Goal: Transaction & Acquisition: Purchase product/service

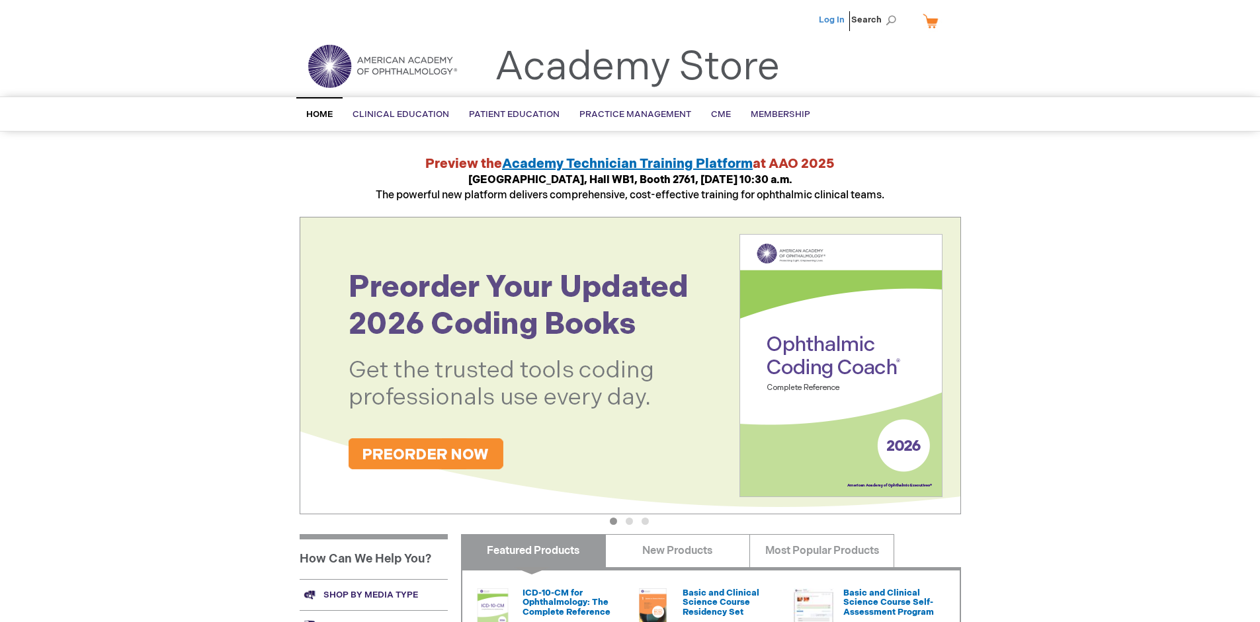
click at [833, 20] on link "Log In" at bounding box center [832, 20] width 26 height 11
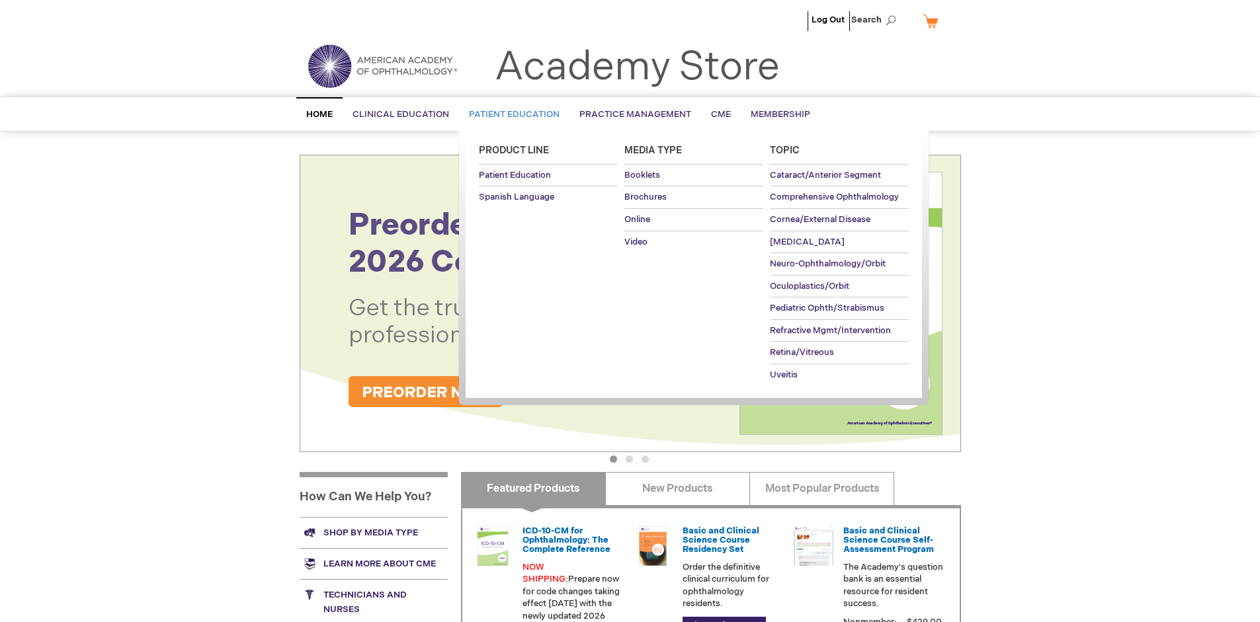
click at [511, 114] on span "Patient Education" at bounding box center [514, 114] width 91 height 11
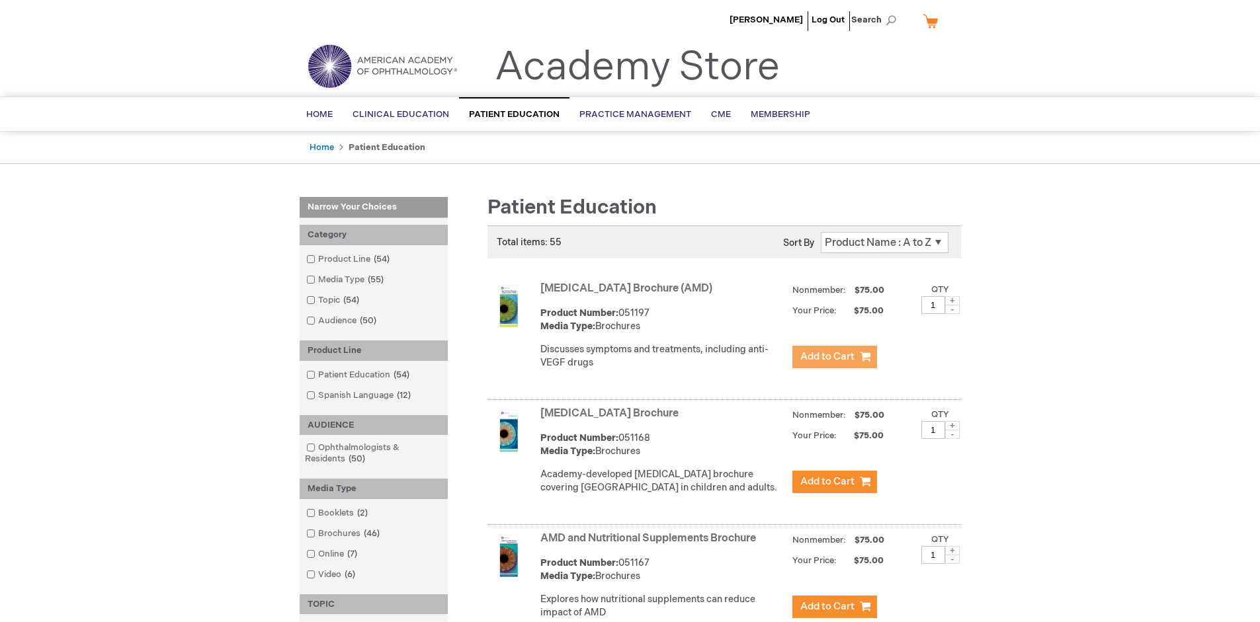
click at [834, 357] on span "Add to Cart" at bounding box center [827, 357] width 54 height 13
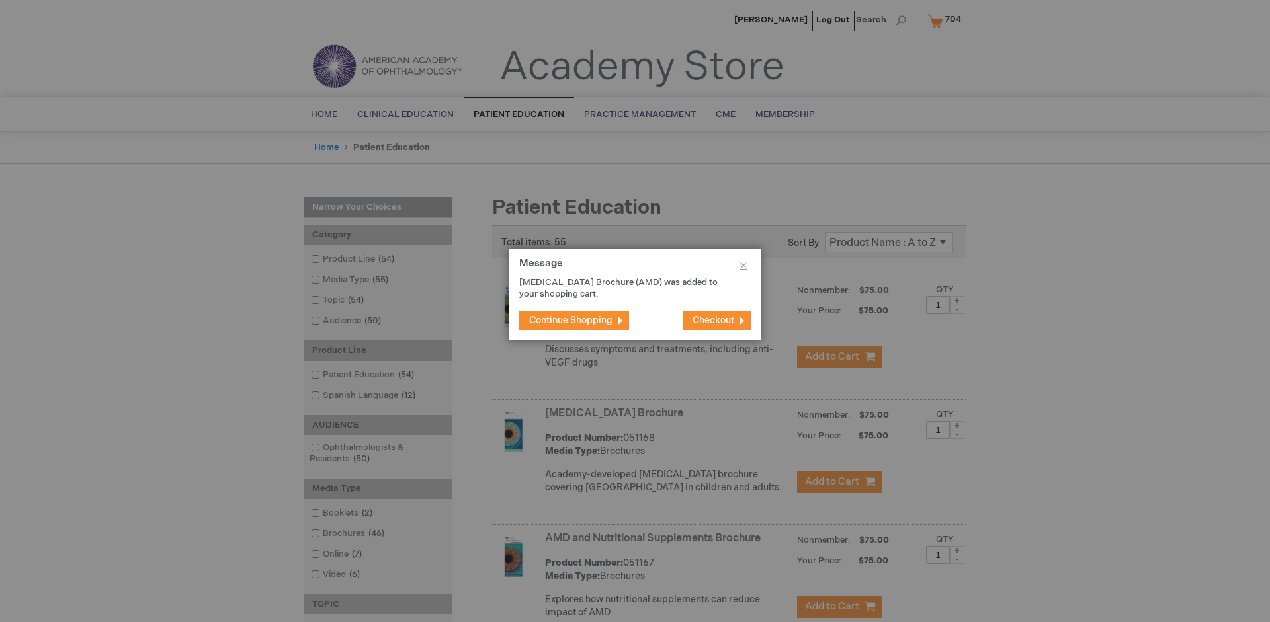
click at [571, 320] on span "Continue Shopping" at bounding box center [570, 320] width 83 height 11
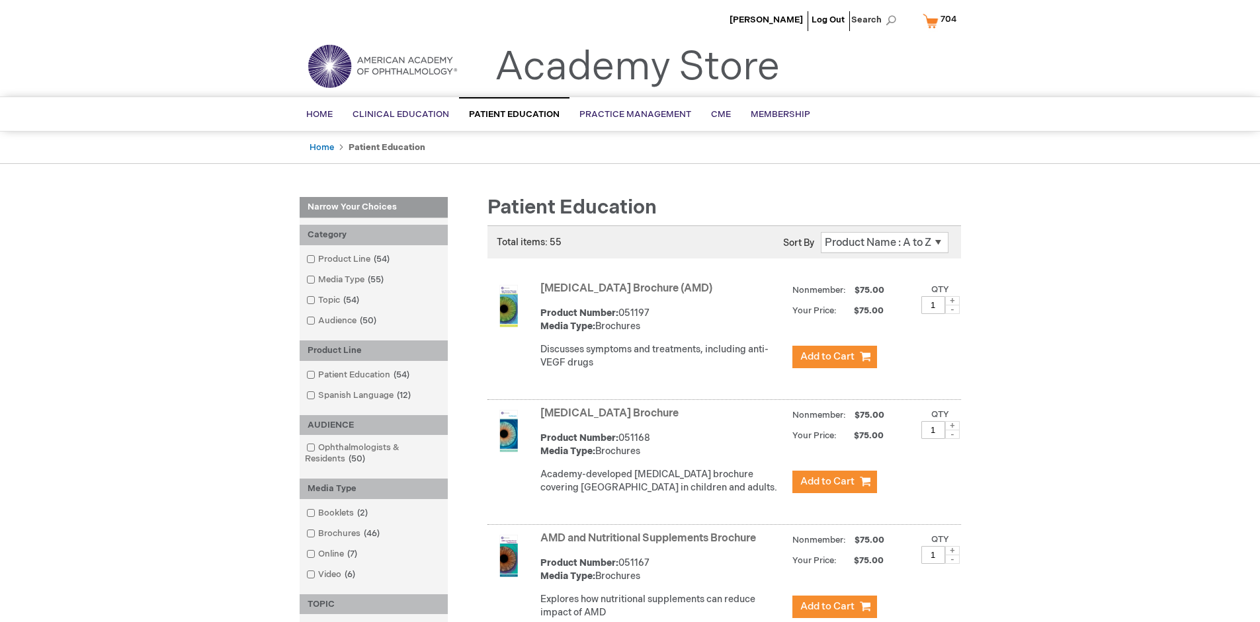
click at [651, 545] on link "AMD and Nutritional Supplements Brochure" at bounding box center [648, 538] width 216 height 13
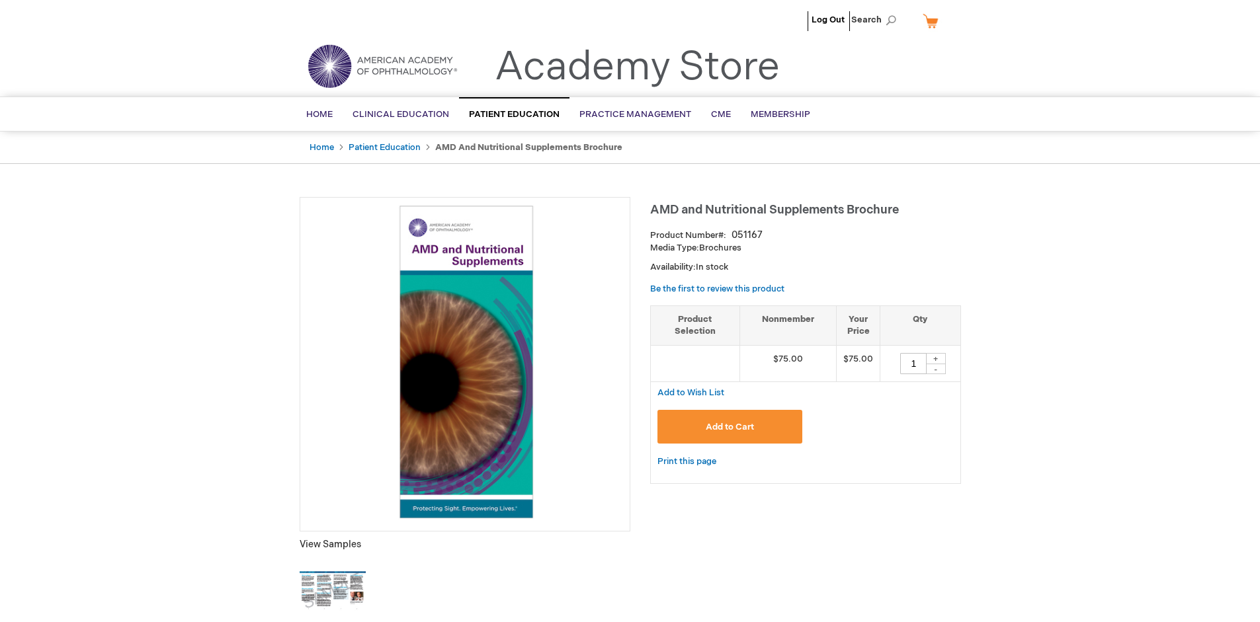
type input "1"
click at [730, 427] on span "Add to Cart" at bounding box center [730, 427] width 48 height 11
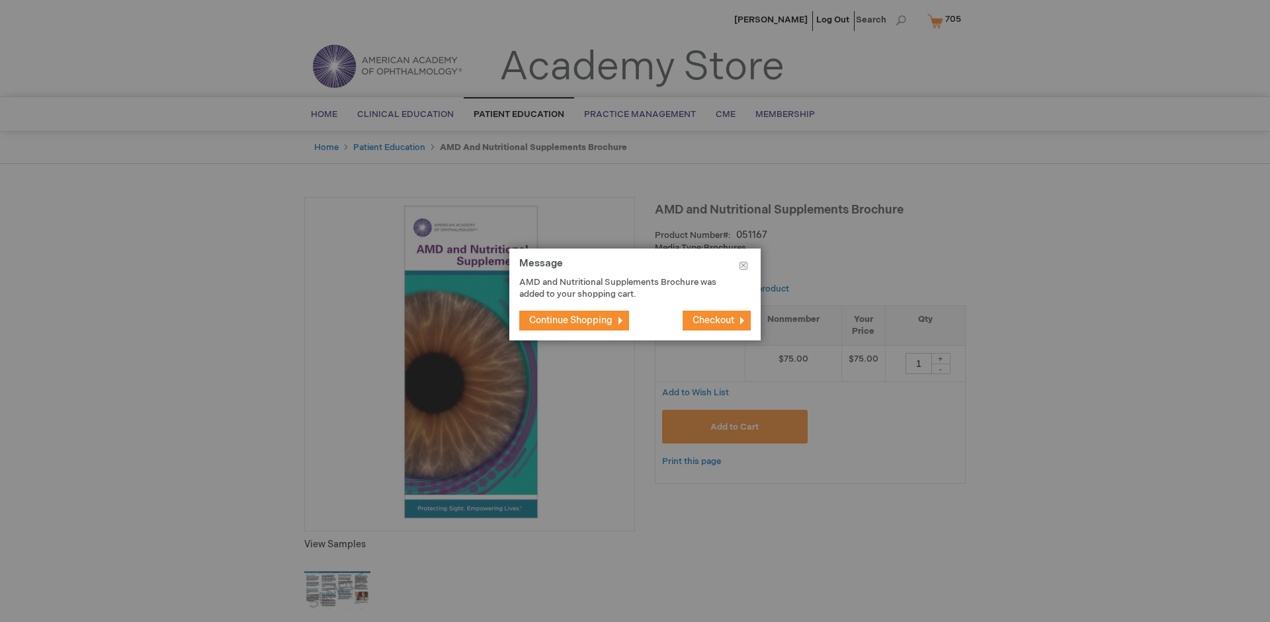
click at [571, 320] on span "Continue Shopping" at bounding box center [570, 320] width 83 height 11
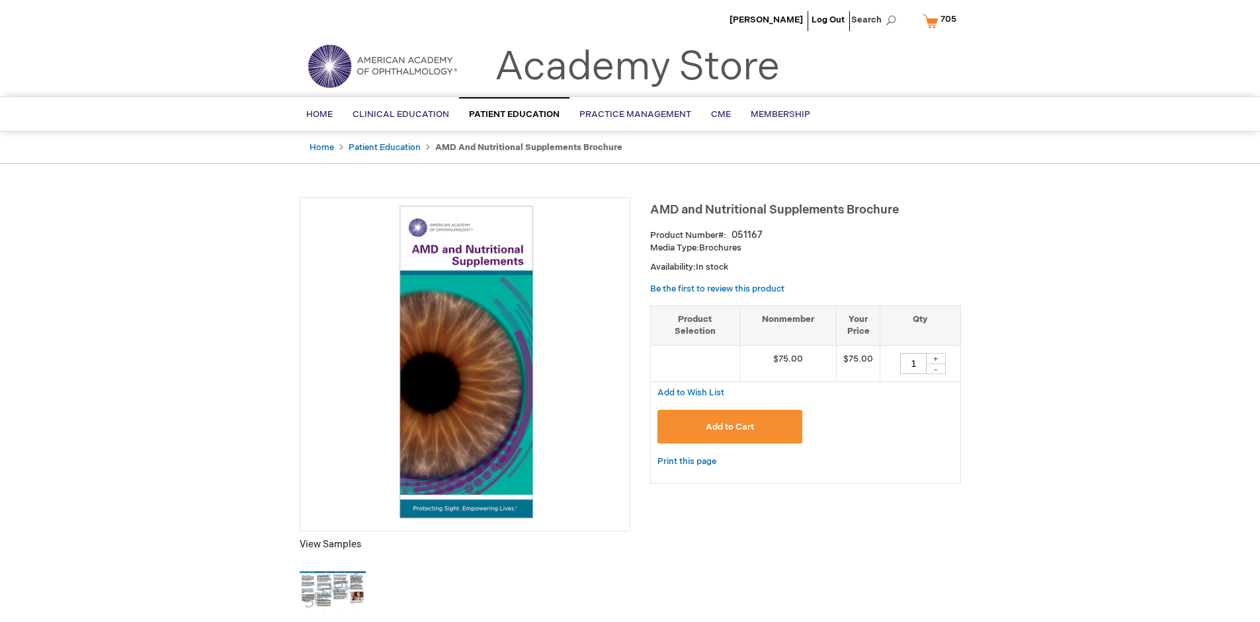
click at [942, 21] on span "705" at bounding box center [949, 19] width 16 height 11
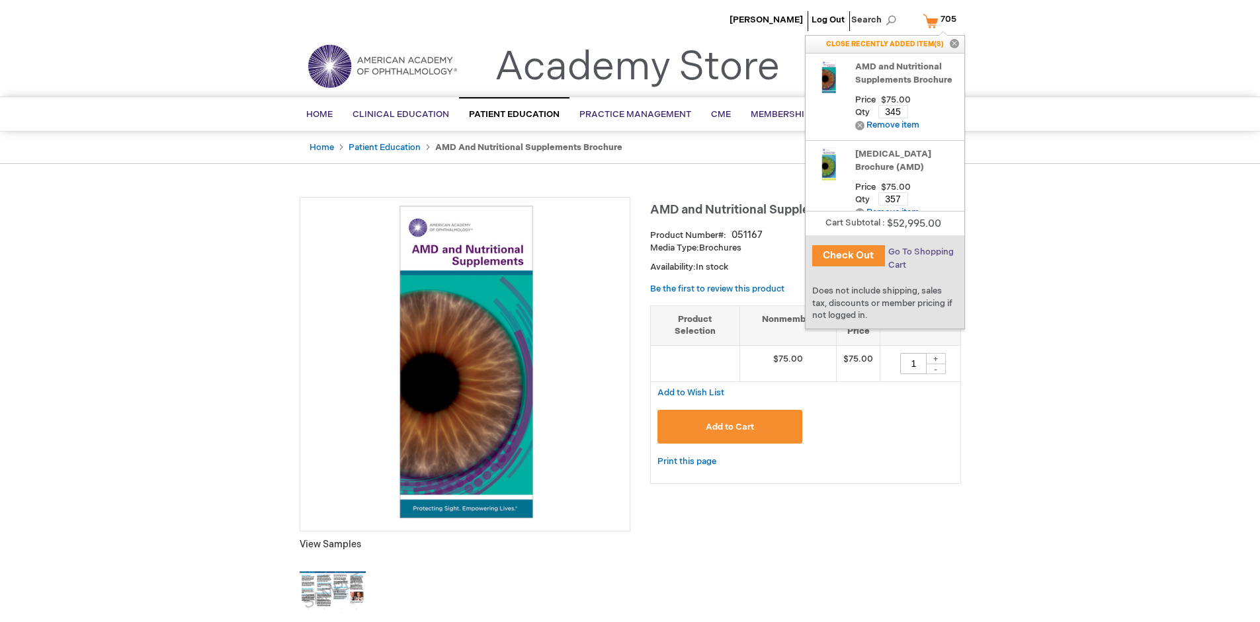
click at [919, 252] on span "Go To Shopping Cart" at bounding box center [920, 259] width 65 height 24
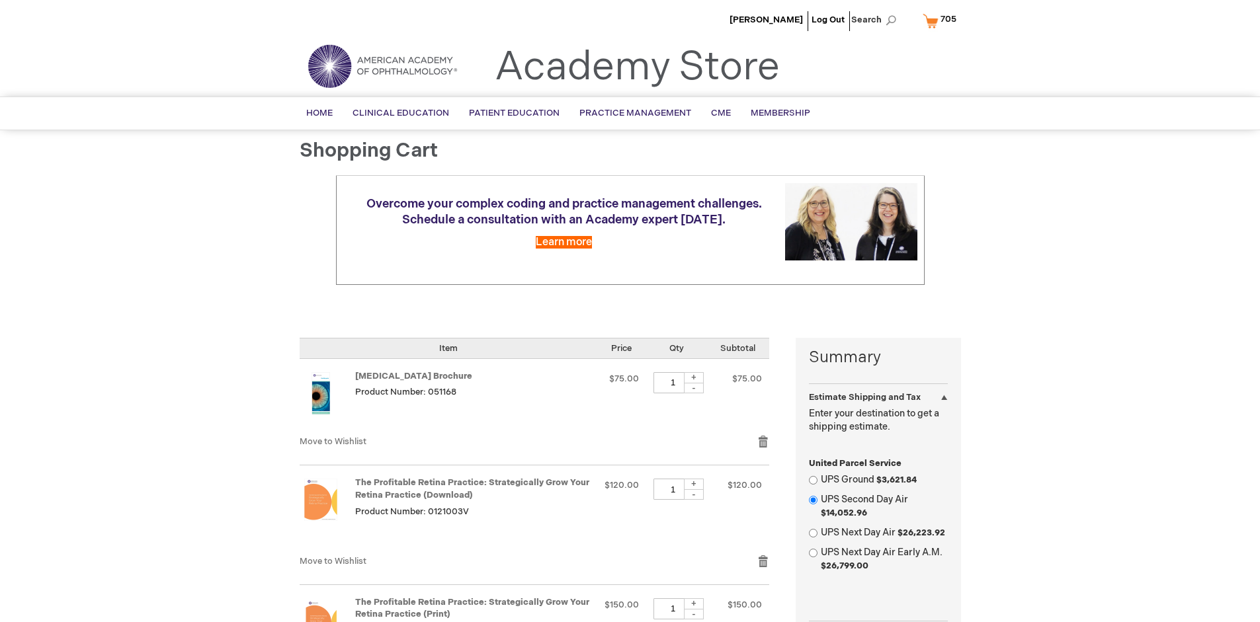
select select "US"
select select "41"
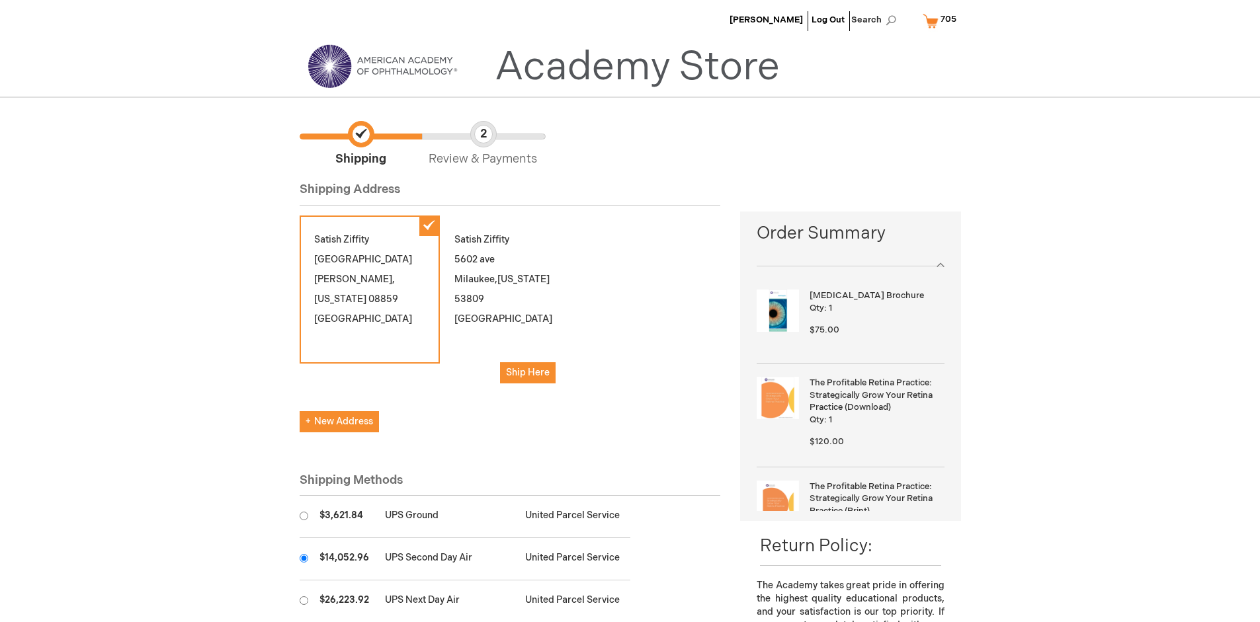
click at [304, 558] on input "radio" at bounding box center [304, 558] width 9 height 9
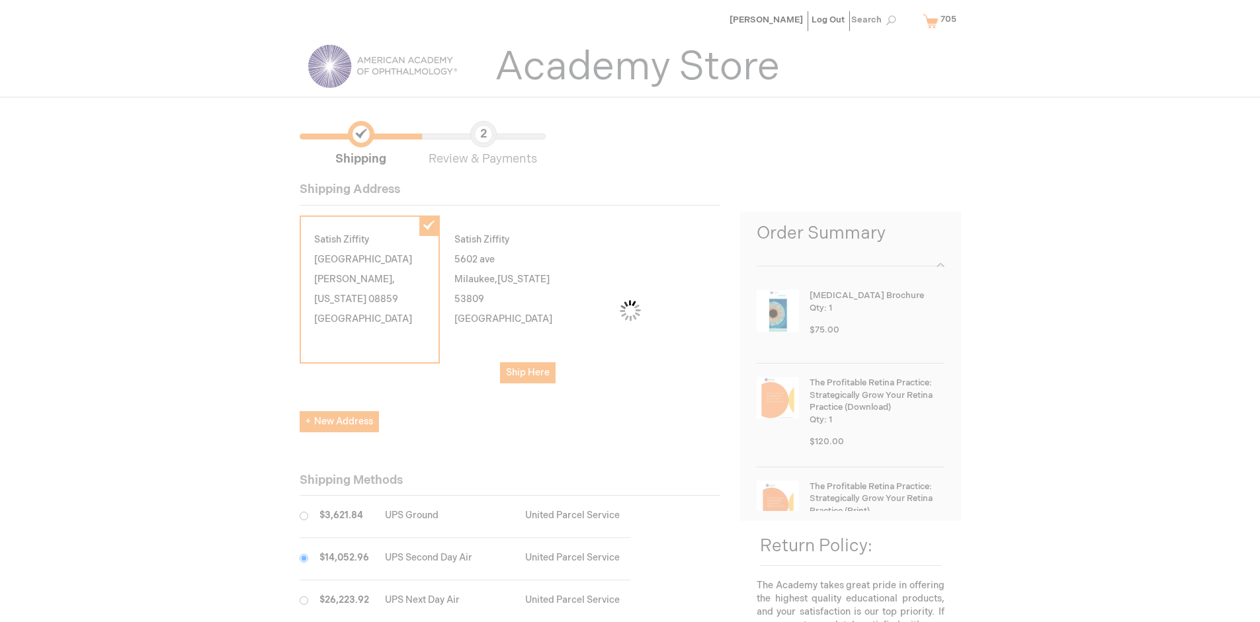
scroll to position [66, 0]
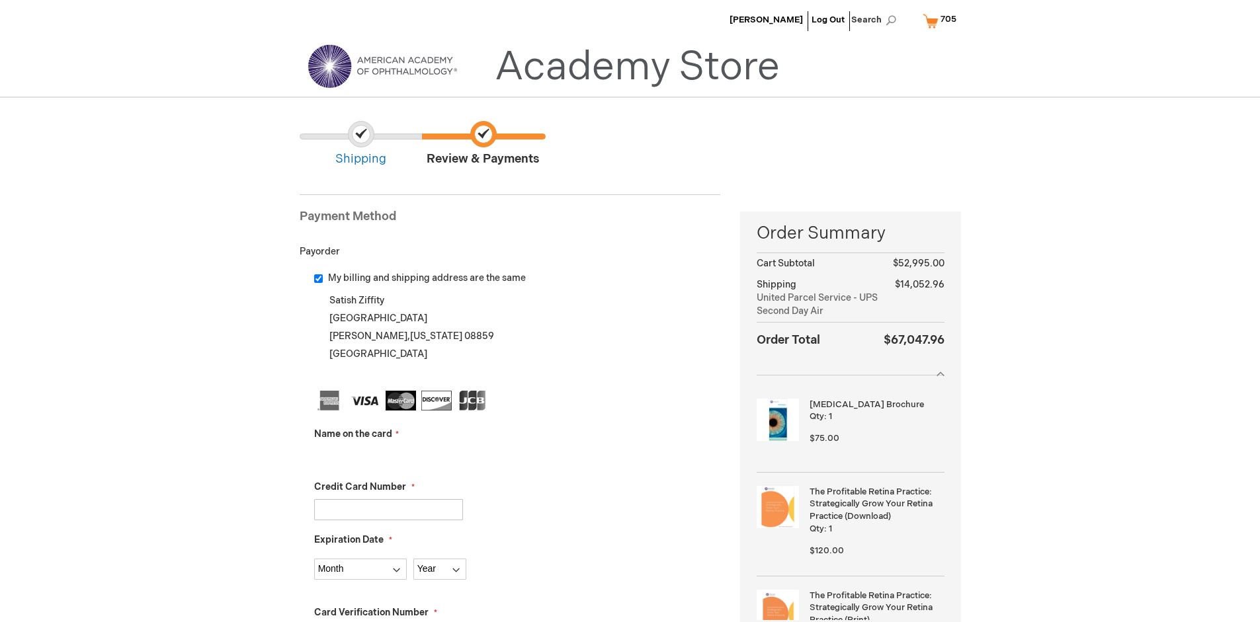
click at [388, 456] on input "Name on the card" at bounding box center [388, 456] width 149 height 21
